Goal: Book appointment/travel/reservation

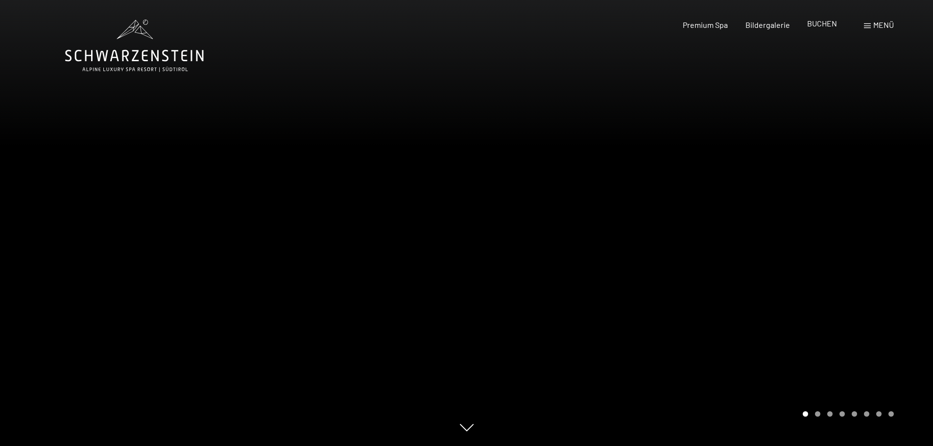
click at [821, 27] on span "BUCHEN" at bounding box center [822, 23] width 30 height 9
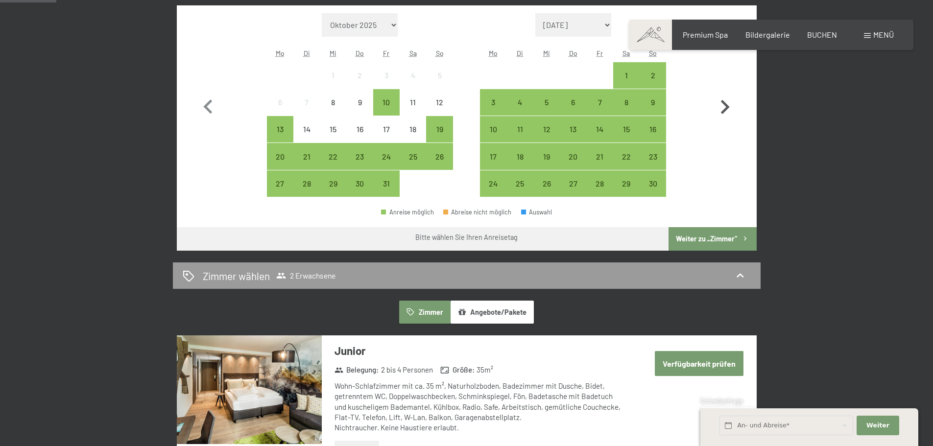
scroll to position [539, 0]
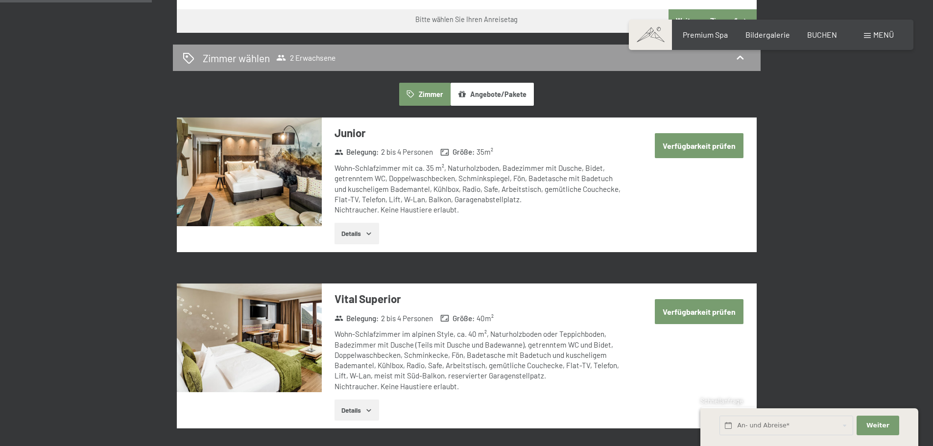
click at [491, 98] on button "Angebote/Pakete" at bounding box center [492, 94] width 83 height 23
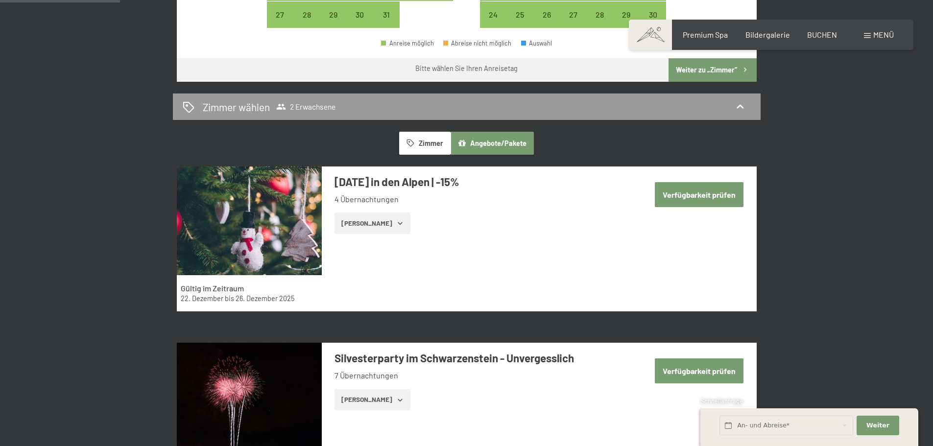
scroll to position [245, 0]
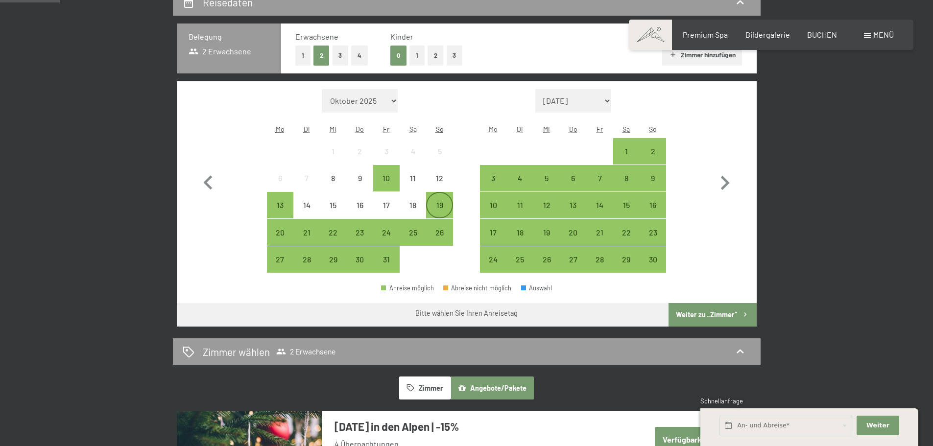
click at [441, 208] on div "19" at bounding box center [439, 213] width 24 height 24
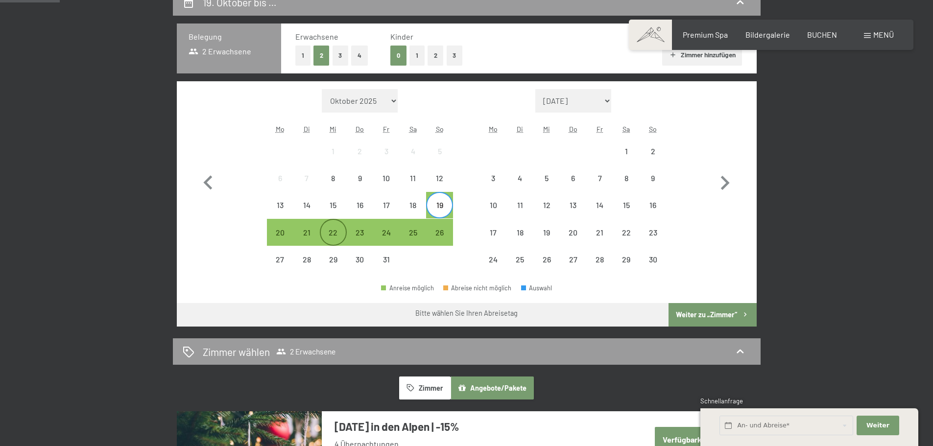
click at [335, 236] on div "22" at bounding box center [333, 241] width 24 height 24
